Goal: Information Seeking & Learning: Learn about a topic

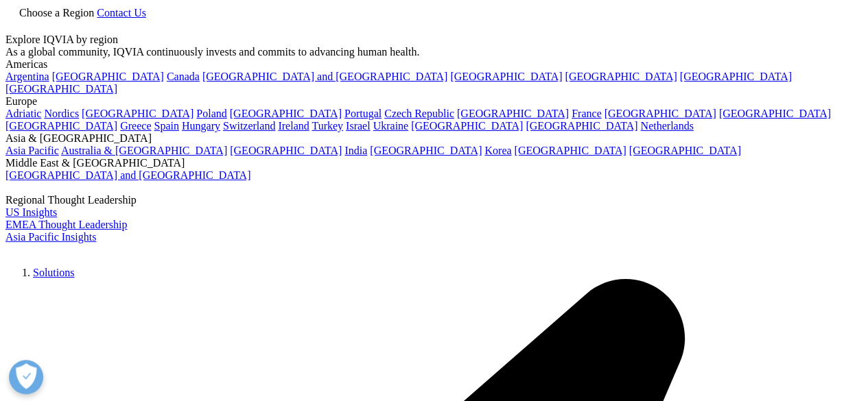
click at [94, 19] on span "Choose a Region" at bounding box center [56, 13] width 75 height 12
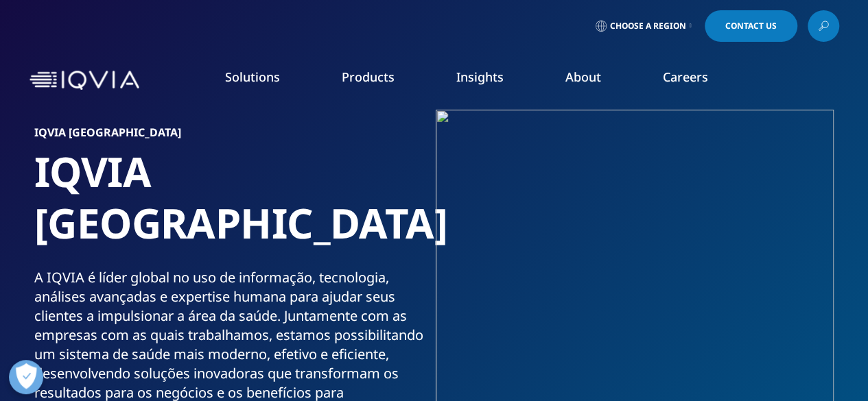
click at [674, 25] on span "Choose a Region" at bounding box center [648, 26] width 76 height 11
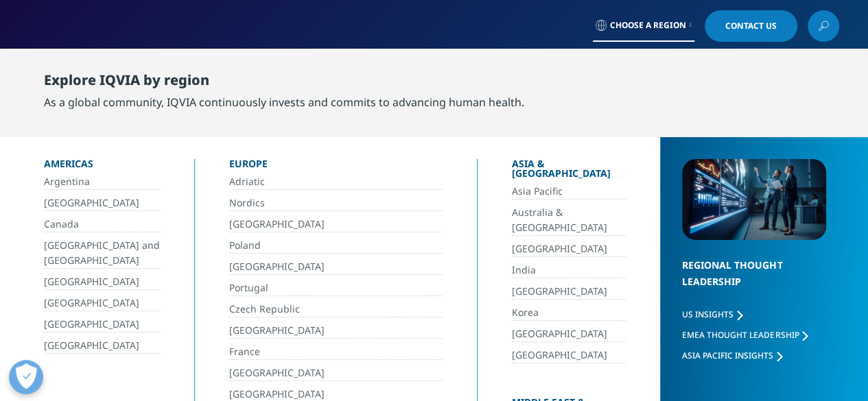
click at [69, 202] on link "[GEOGRAPHIC_DATA]" at bounding box center [102, 204] width 116 height 16
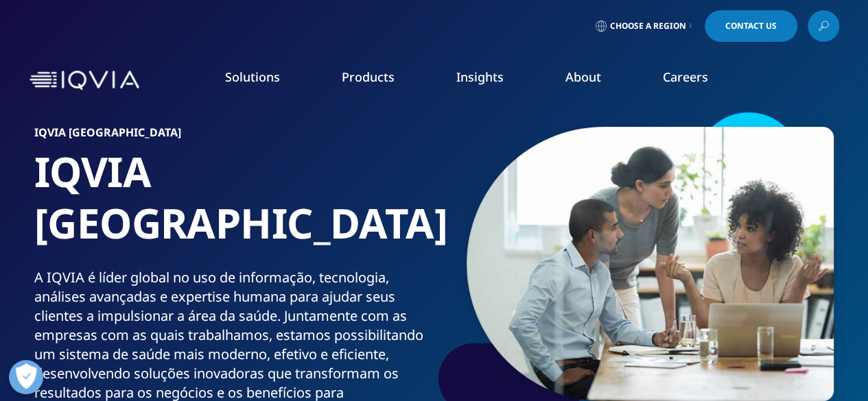
click at [635, 27] on span "Choose a Region" at bounding box center [648, 26] width 76 height 11
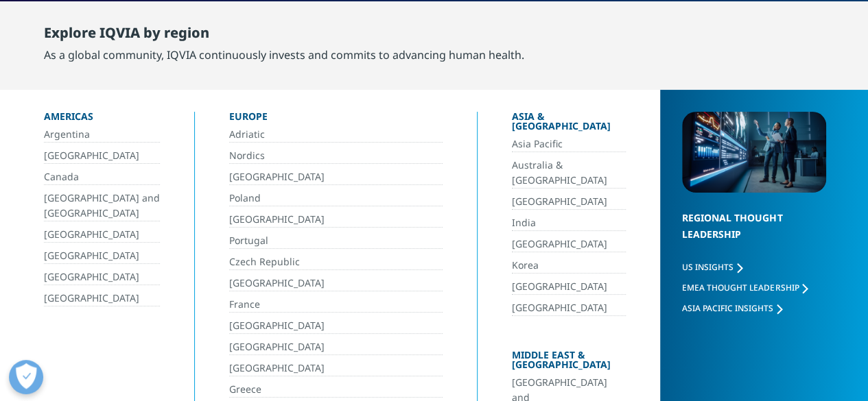
scroll to position [69, 0]
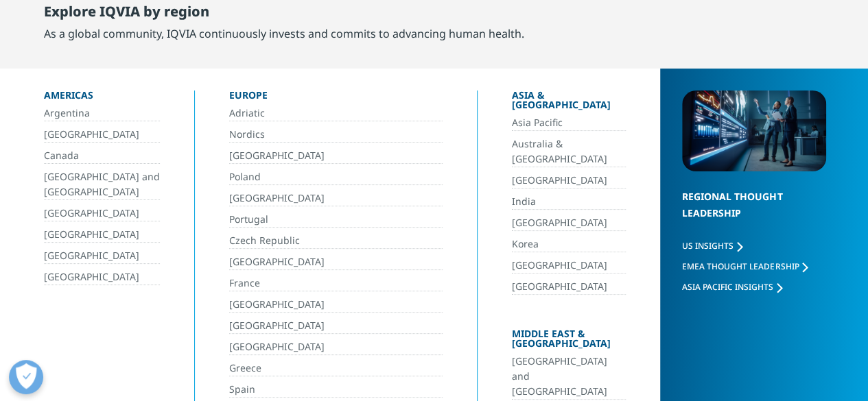
click at [56, 137] on link "[GEOGRAPHIC_DATA]" at bounding box center [102, 135] width 116 height 16
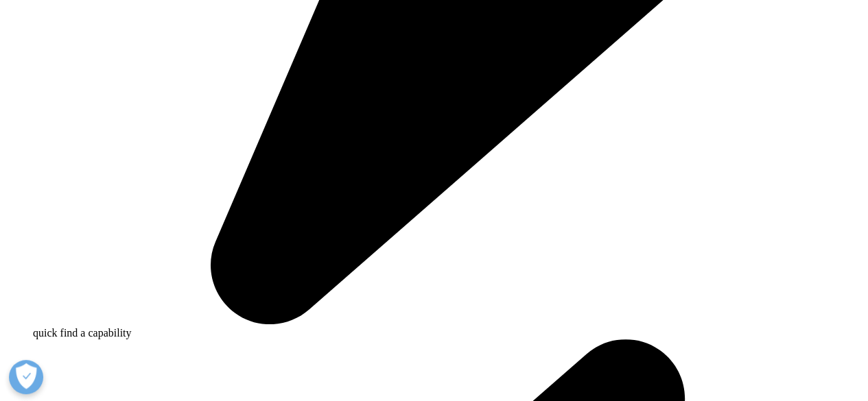
scroll to position [892, 0]
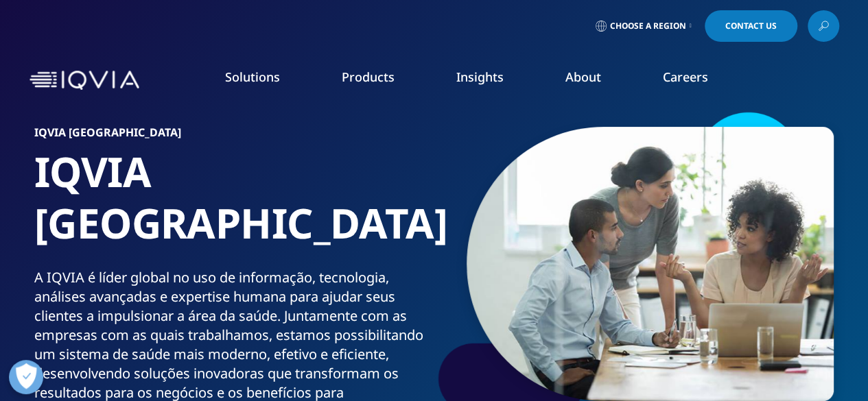
click at [279, 185] on link "Our Story" at bounding box center [339, 184] width 212 height 15
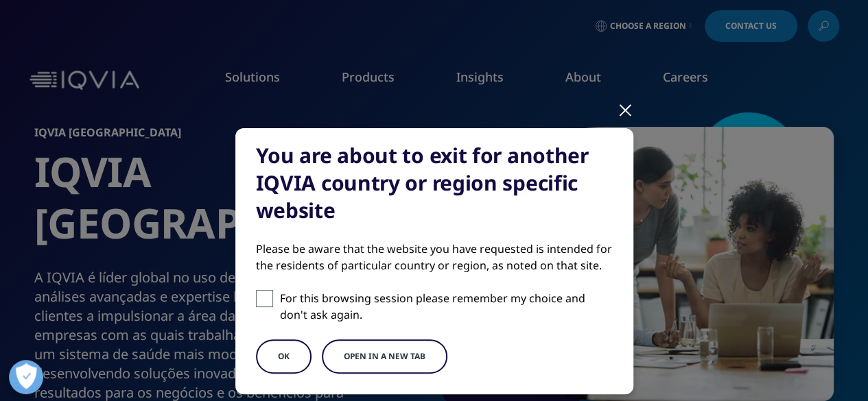
click at [288, 356] on button "OK" at bounding box center [284, 357] width 56 height 34
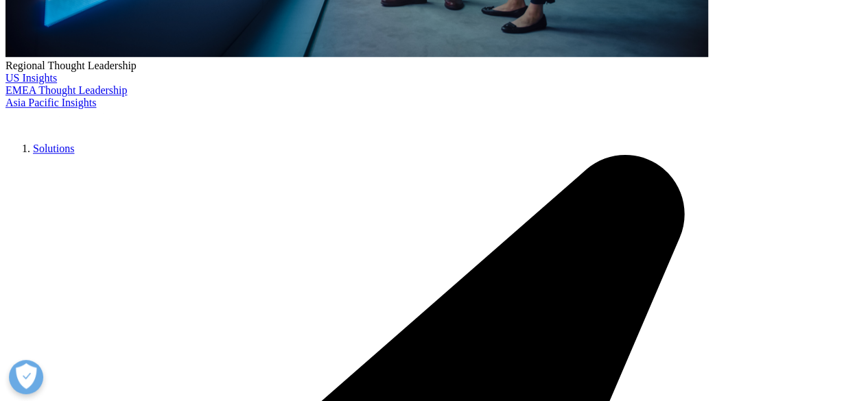
scroll to position [618, 0]
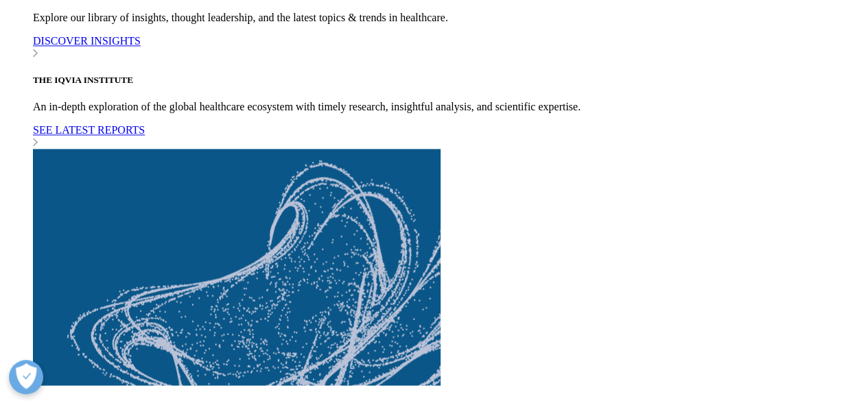
scroll to position [3637, 0]
